Goal: Use online tool/utility: Utilize a website feature to perform a specific function

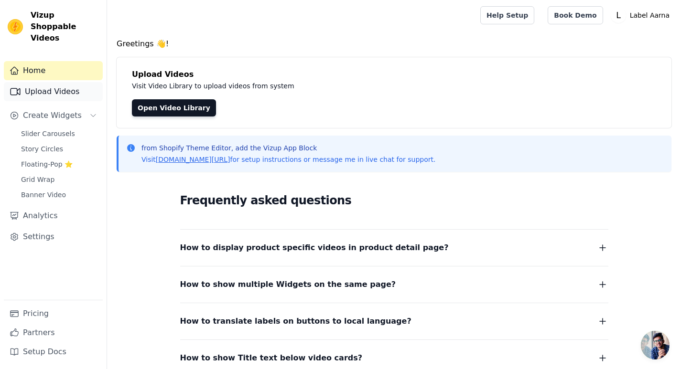
click at [68, 84] on link "Upload Videos" at bounding box center [53, 91] width 99 height 19
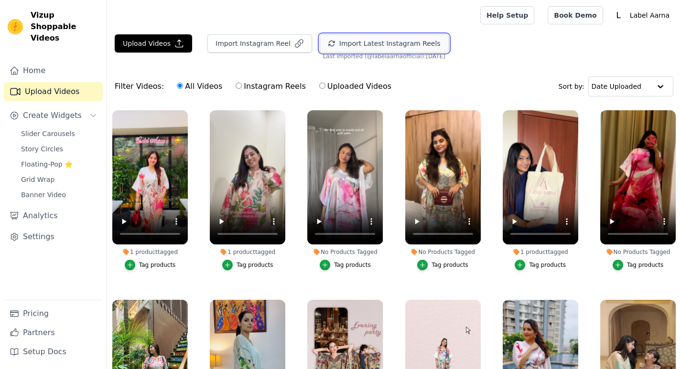
click at [371, 44] on button "Import Latest Instagram Reels" at bounding box center [384, 43] width 129 height 18
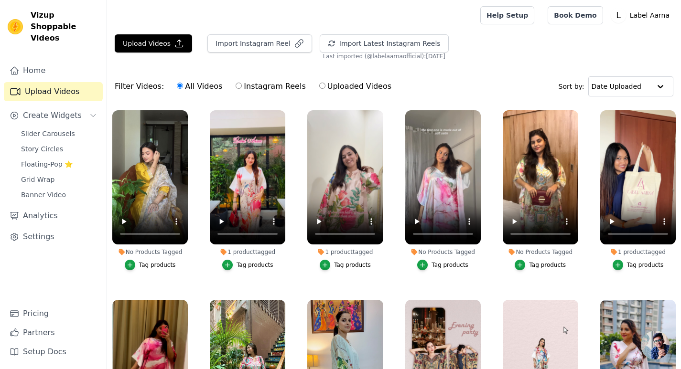
click at [164, 265] on div "Tag products" at bounding box center [157, 265] width 37 height 8
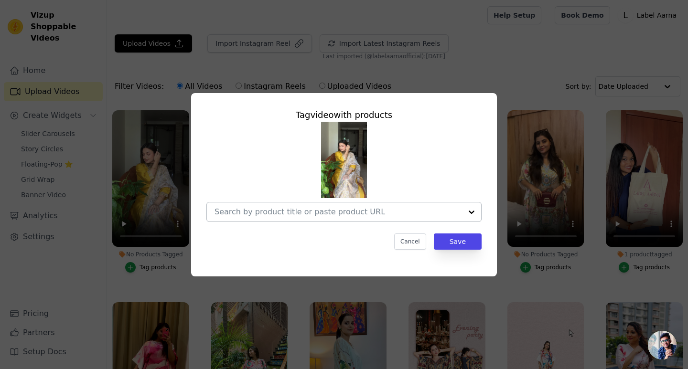
click at [282, 213] on input "No Products Tagged Tag video with products Cancel Save Tag products" at bounding box center [337, 211] width 247 height 9
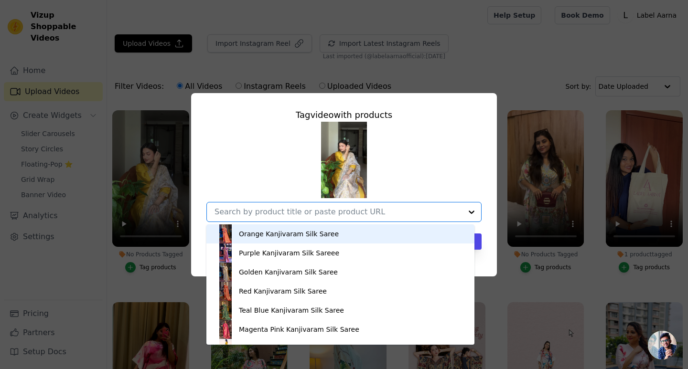
paste input "Golden Hour Viscose Silk Women Suit Set with Kora Shimmer Dupatta"
type input "Golden Hour Viscose Silk Women Suit Set with Kora Shimmer Dupatta"
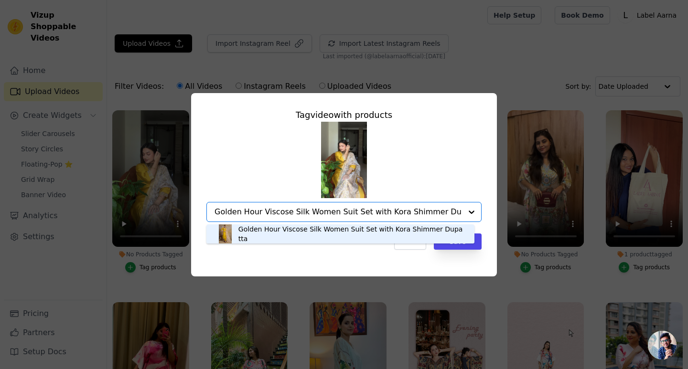
click at [269, 234] on div "Golden Hour Viscose Silk Women Suit Set with Kora Shimmer Dupatta" at bounding box center [351, 233] width 226 height 19
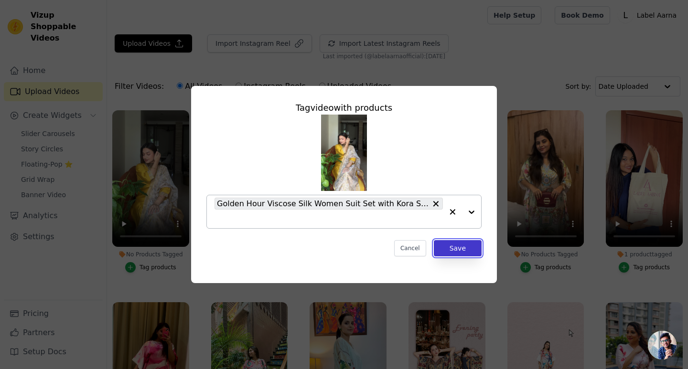
click at [458, 251] on button "Save" at bounding box center [458, 248] width 48 height 16
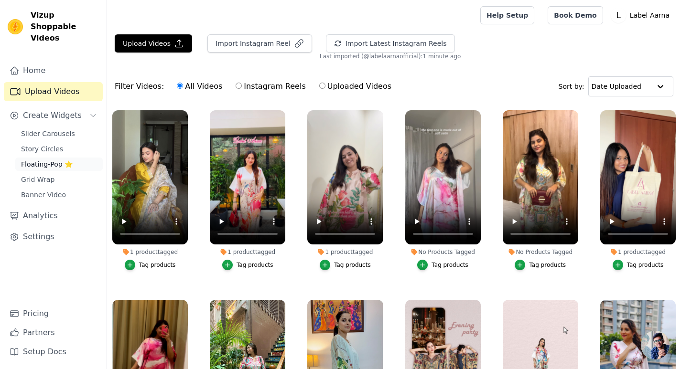
click at [50, 160] on span "Floating-Pop ⭐" at bounding box center [47, 165] width 52 height 10
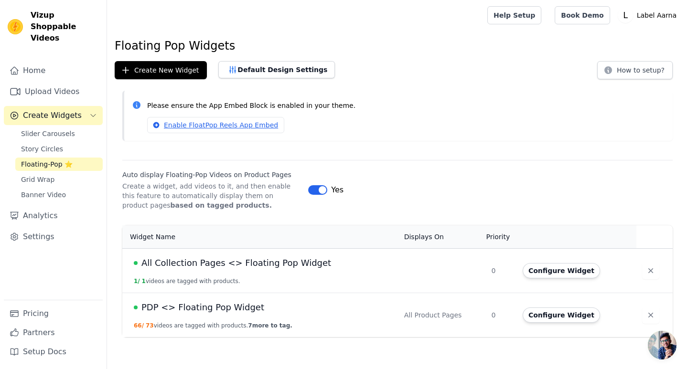
click at [201, 309] on span "PDP <> Floating Pop Widget" at bounding box center [202, 307] width 123 height 13
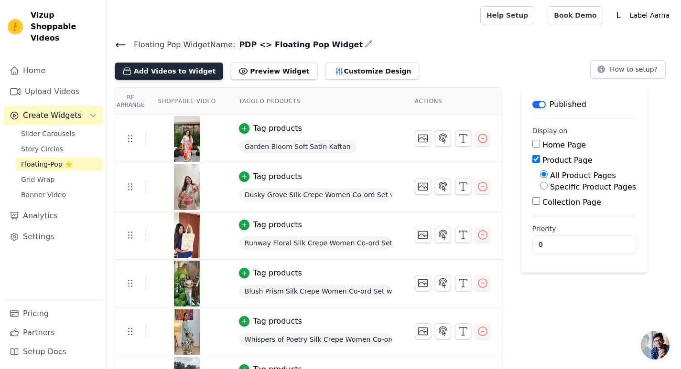
click at [149, 73] on button "Add Videos to Widget" at bounding box center [169, 71] width 108 height 17
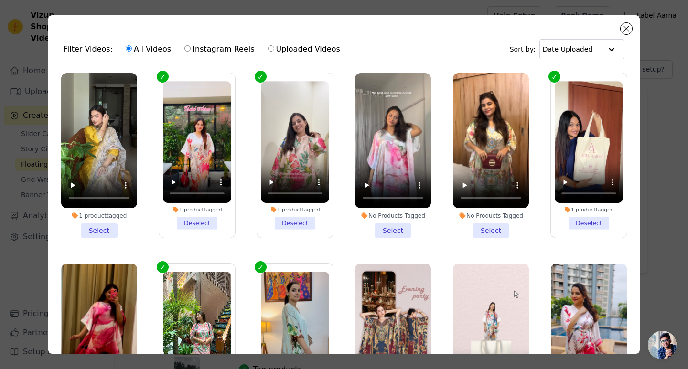
click at [99, 226] on li "1 product tagged Select" at bounding box center [99, 155] width 76 height 165
click at [0, 0] on input "1 product tagged Select" at bounding box center [0, 0] width 0 height 0
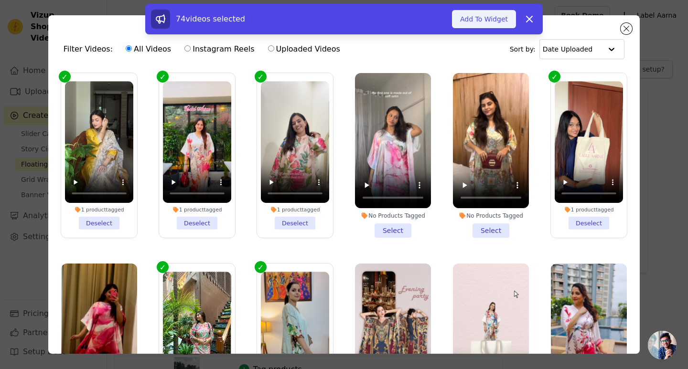
click at [482, 21] on button "Add To Widget" at bounding box center [484, 19] width 64 height 18
